Goal: Information Seeking & Learning: Learn about a topic

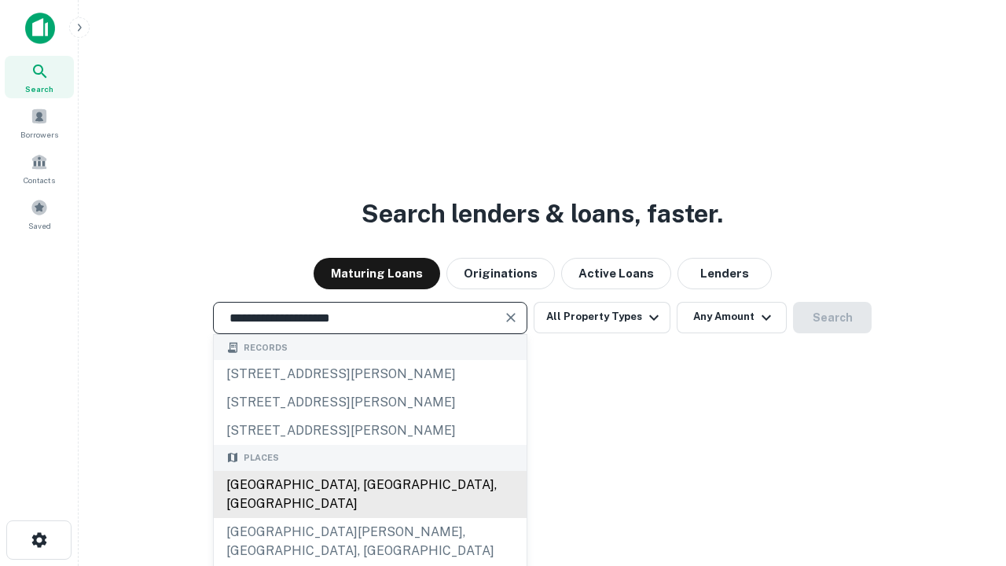
click at [370, 518] on div "[GEOGRAPHIC_DATA], [GEOGRAPHIC_DATA], [GEOGRAPHIC_DATA]" at bounding box center [370, 494] width 313 height 47
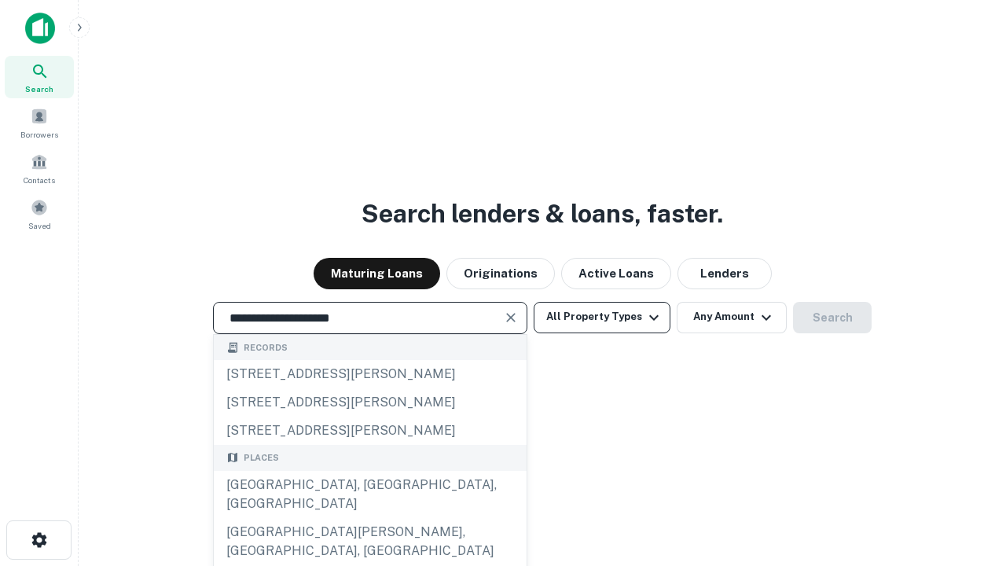
click at [602, 317] on button "All Property Types" at bounding box center [602, 317] width 137 height 31
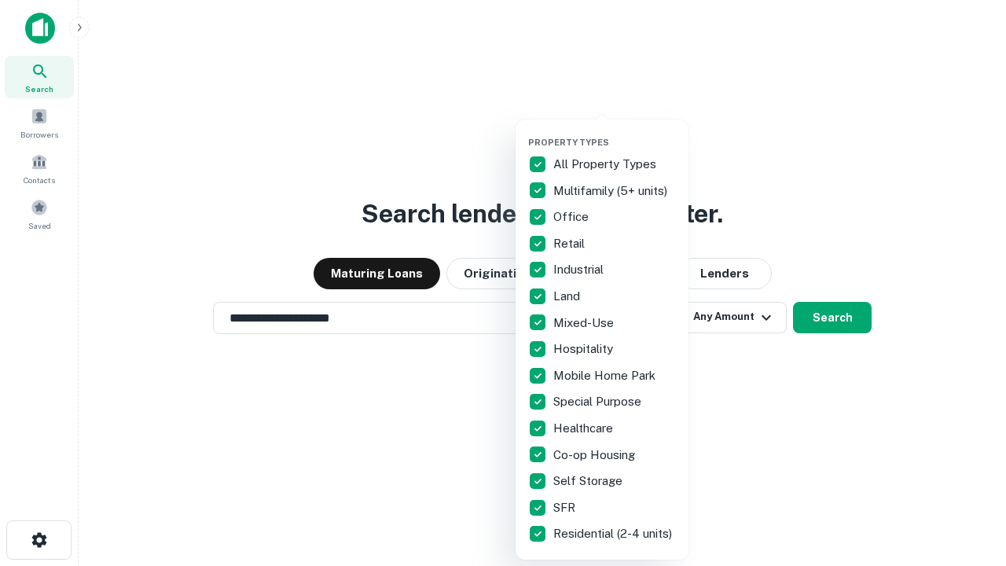
type input "**********"
click at [615, 132] on button "button" at bounding box center [614, 132] width 173 height 1
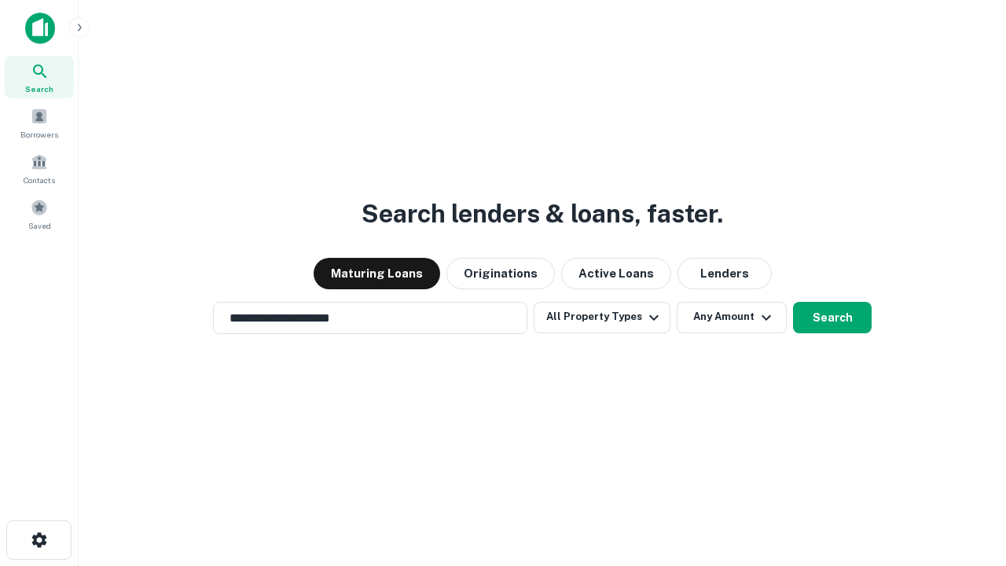
scroll to position [24, 0]
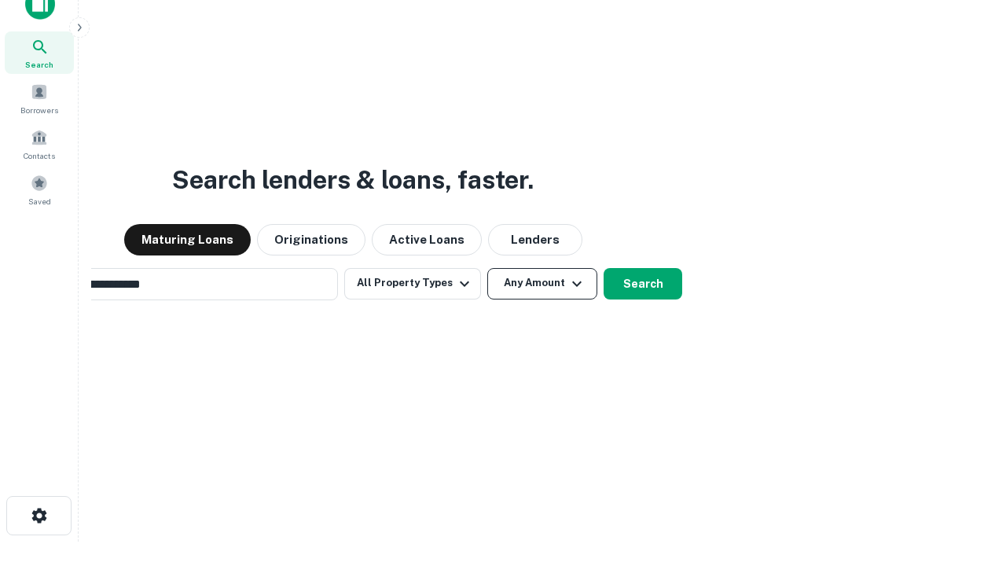
click at [487, 268] on button "Any Amount" at bounding box center [542, 283] width 110 height 31
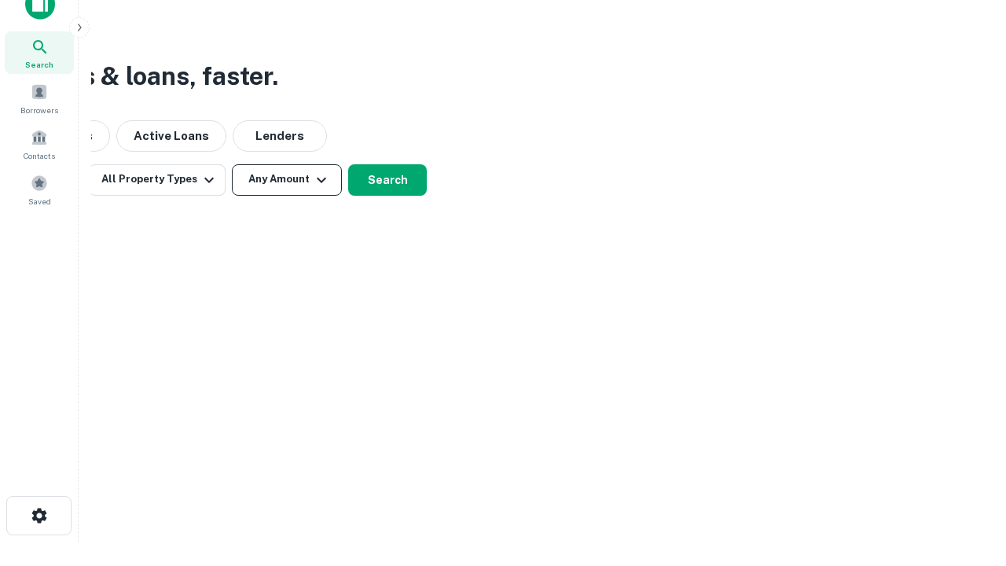
scroll to position [25, 0]
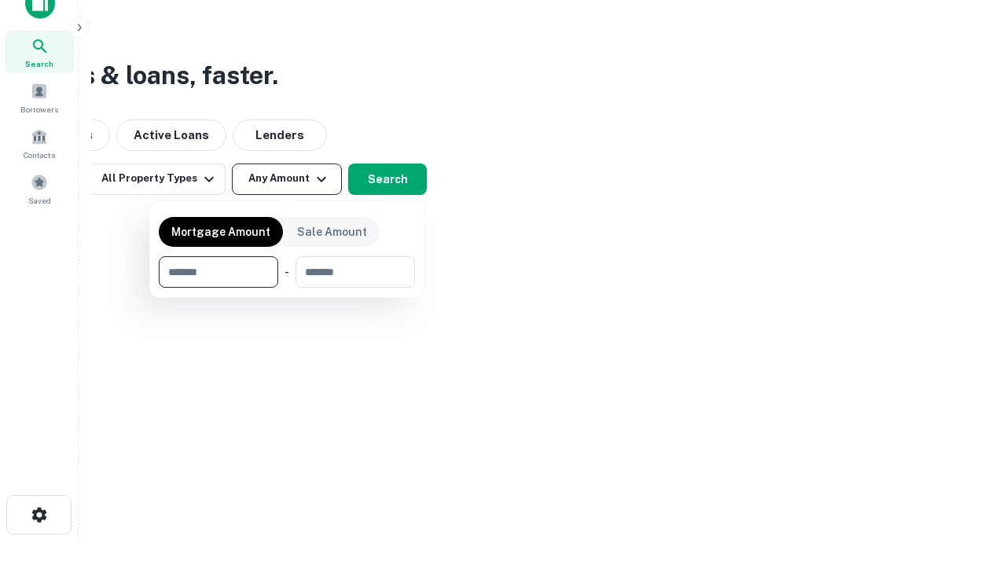
type input "*******"
click at [287, 288] on button "button" at bounding box center [287, 288] width 256 height 1
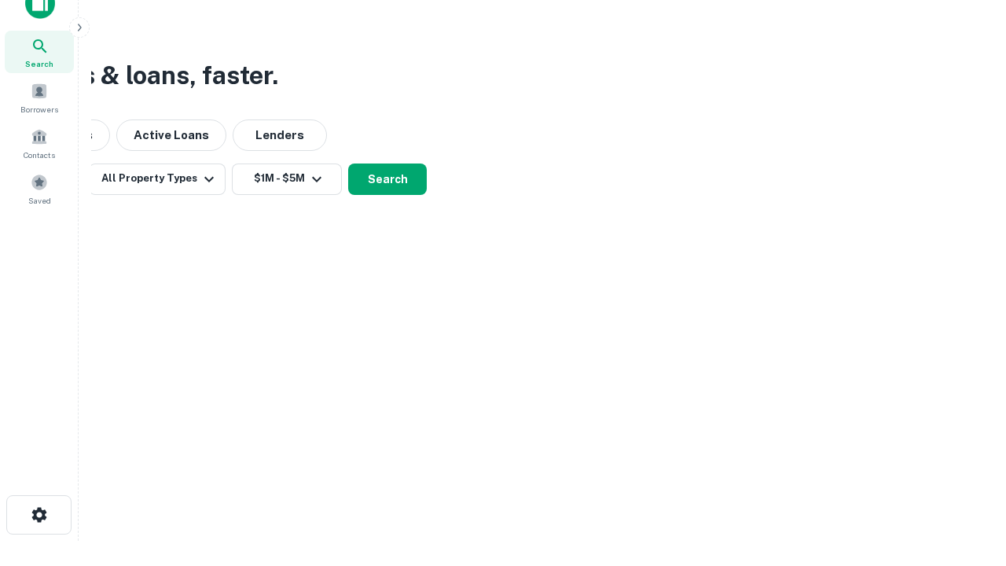
scroll to position [24, 0]
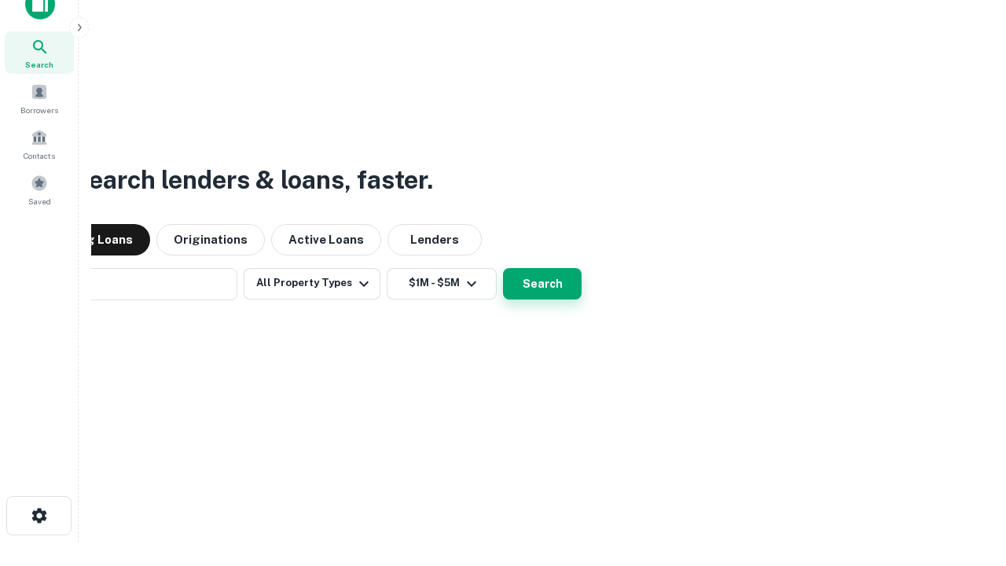
click at [503, 268] on button "Search" at bounding box center [542, 283] width 79 height 31
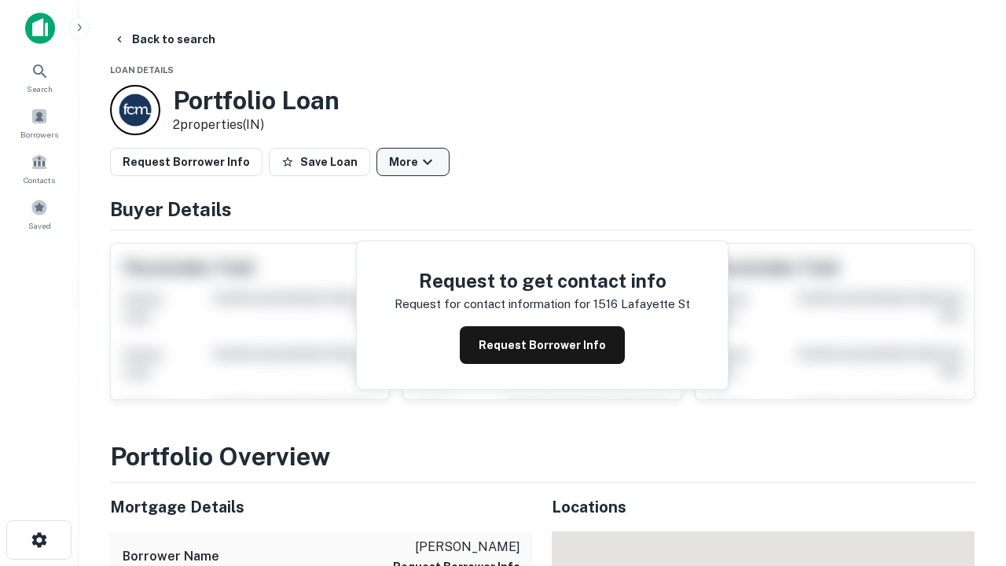
click at [413, 162] on button "More" at bounding box center [413, 162] width 73 height 28
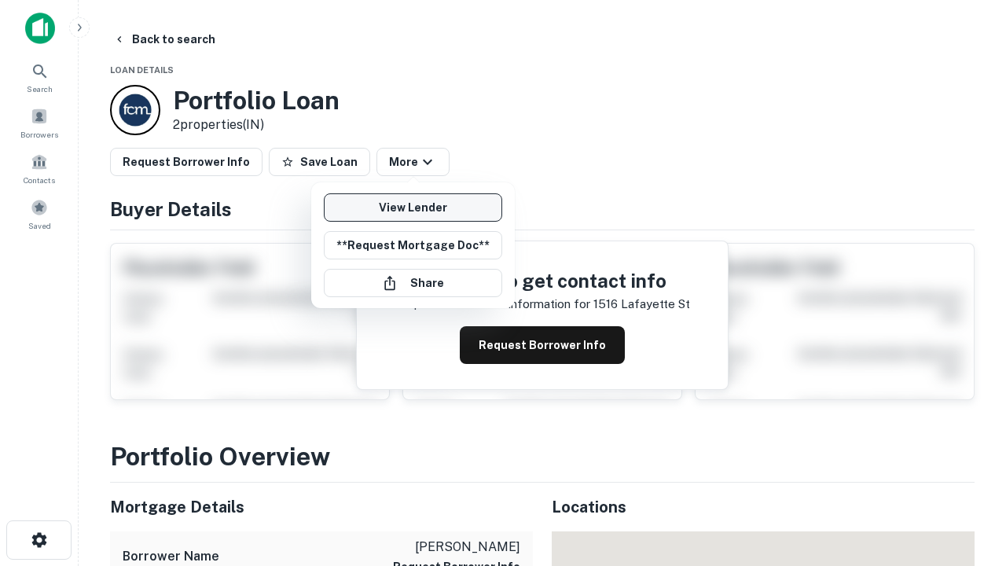
click at [413, 208] on link "View Lender" at bounding box center [413, 207] width 178 height 28
